Goal: Task Accomplishment & Management: Manage account settings

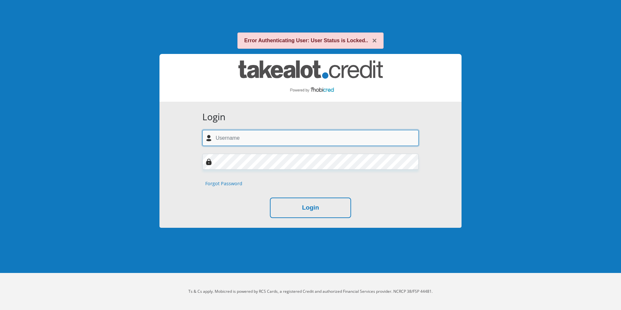
click at [276, 137] on input "text" at bounding box center [310, 138] width 216 height 16
type input "[EMAIL_ADDRESS][DOMAIN_NAME]"
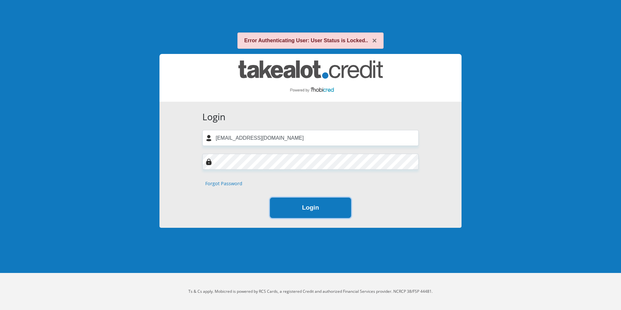
click at [305, 209] on button "Login" at bounding box center [310, 207] width 81 height 20
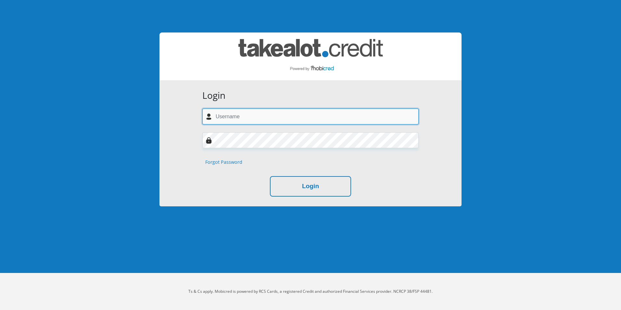
click at [234, 119] on input "text" at bounding box center [310, 116] width 216 height 16
type input "jmunnik4@gmail.com"
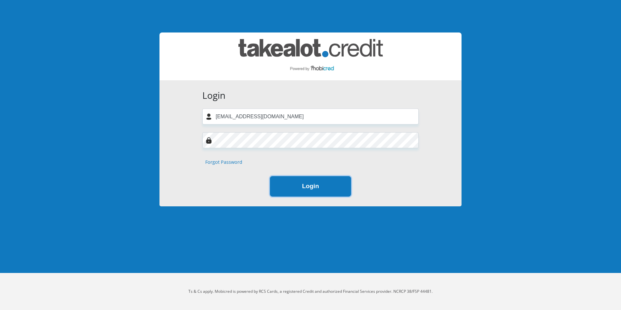
click at [289, 184] on button "Login" at bounding box center [310, 186] width 81 height 20
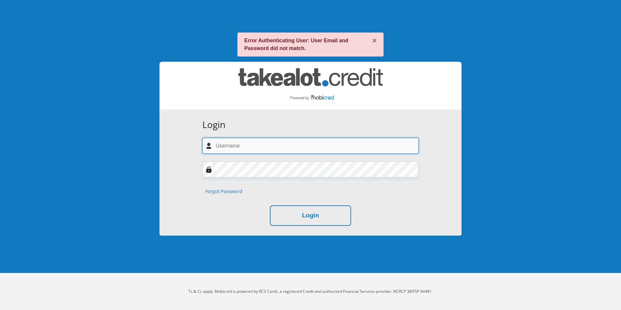
click at [236, 143] on input "text" at bounding box center [310, 146] width 216 height 16
type input "jmunnik4@gmail.com"
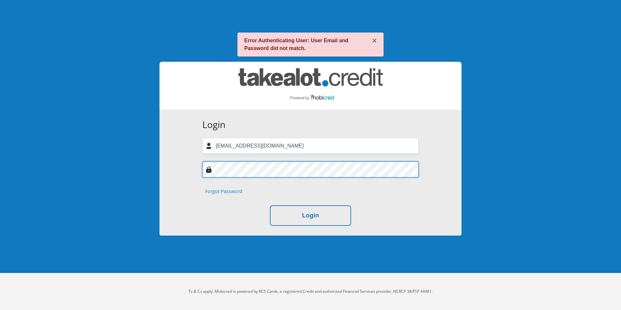
click at [185, 168] on div "Login jmunnik4@gmail.com Forgot Password Login" at bounding box center [310, 172] width 302 height 126
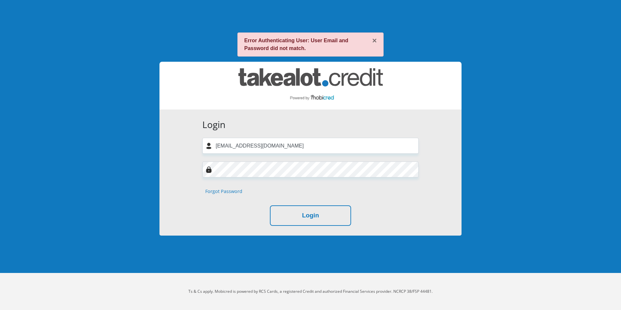
click at [184, 168] on div "Login jmunnik4@gmail.com Forgot Password Login" at bounding box center [310, 172] width 302 height 126
click at [282, 208] on button "Login" at bounding box center [310, 215] width 81 height 20
